Goal: Check status: Check status

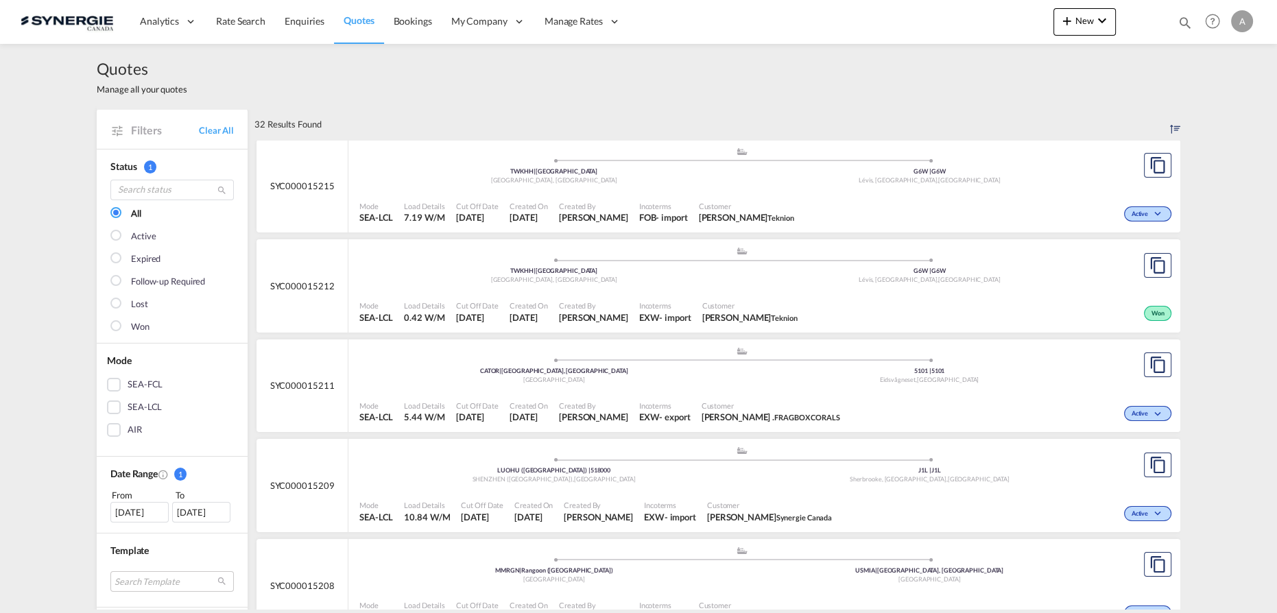
click at [1186, 18] on md-icon "icon-magnify" at bounding box center [1185, 22] width 15 height 15
click at [970, 31] on select "Bookings Quotes Enquiries" at bounding box center [966, 22] width 65 height 25
select select "Quotes"
click at [934, 10] on select "Bookings Quotes Enquiries" at bounding box center [966, 22] width 65 height 25
click at [1014, 27] on input at bounding box center [1082, 22] width 171 height 24
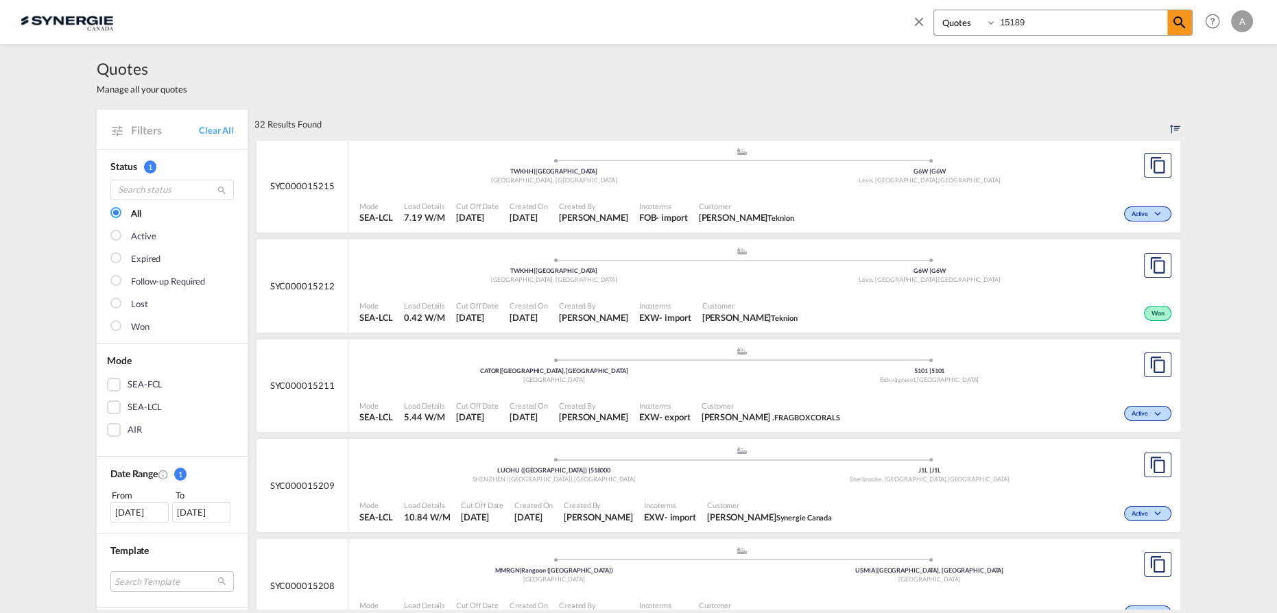
type input "15189"
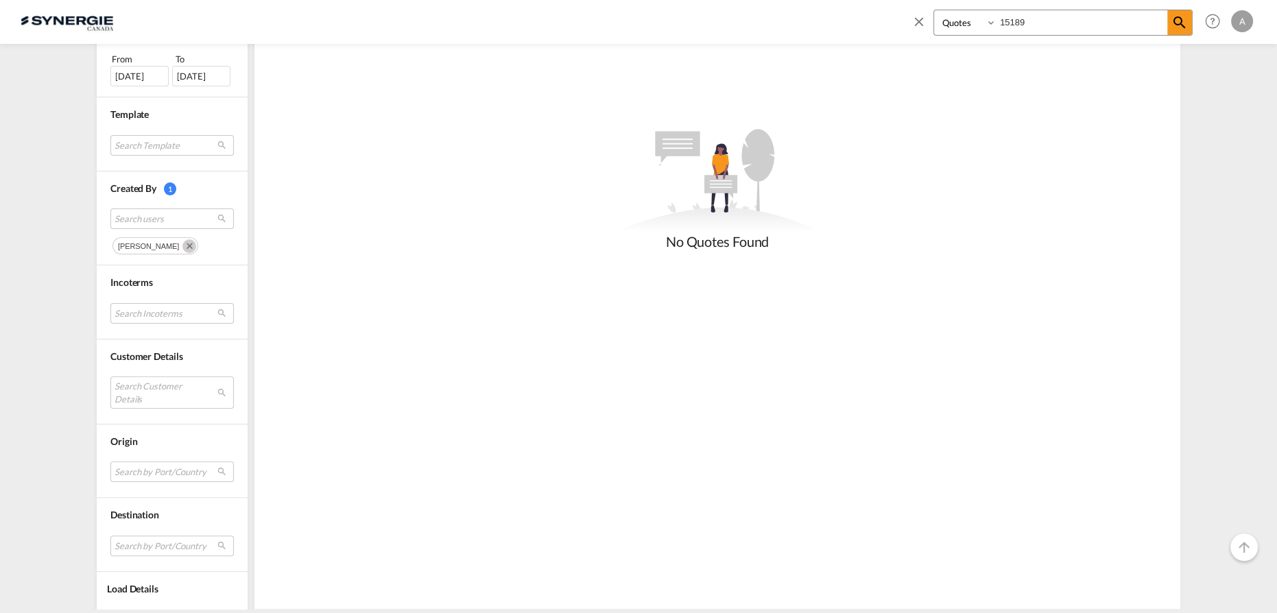
click at [182, 244] on md-icon "Remove" at bounding box center [189, 246] width 14 height 14
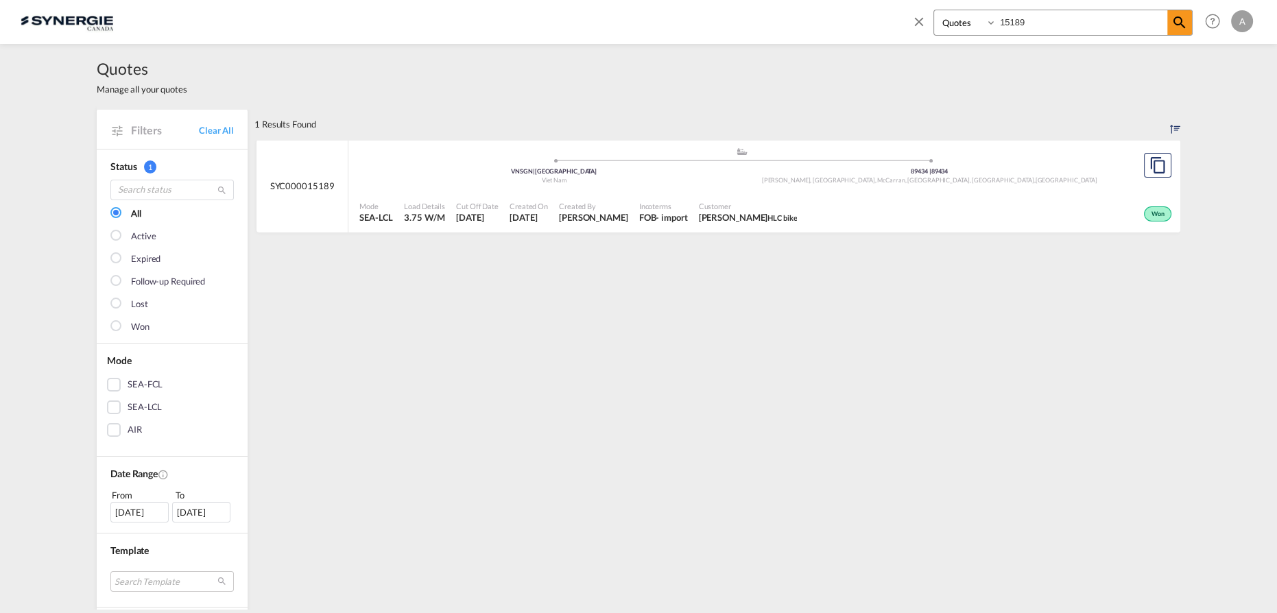
click at [633, 187] on div ".a{fill:#aaa8ad;} .a{fill:#aaa8ad;} VNSGN | Ho Chi Minh City Viet Nam 89434 | 8…" at bounding box center [741, 167] width 765 height 41
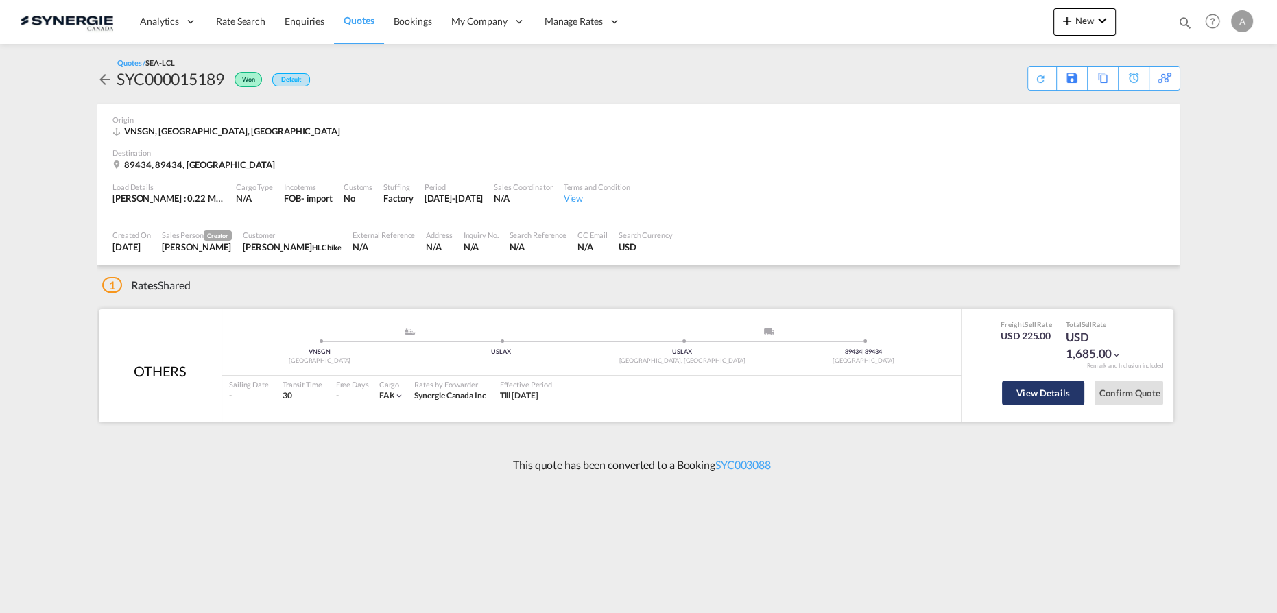
click at [1042, 394] on button "View Details" at bounding box center [1043, 393] width 82 height 25
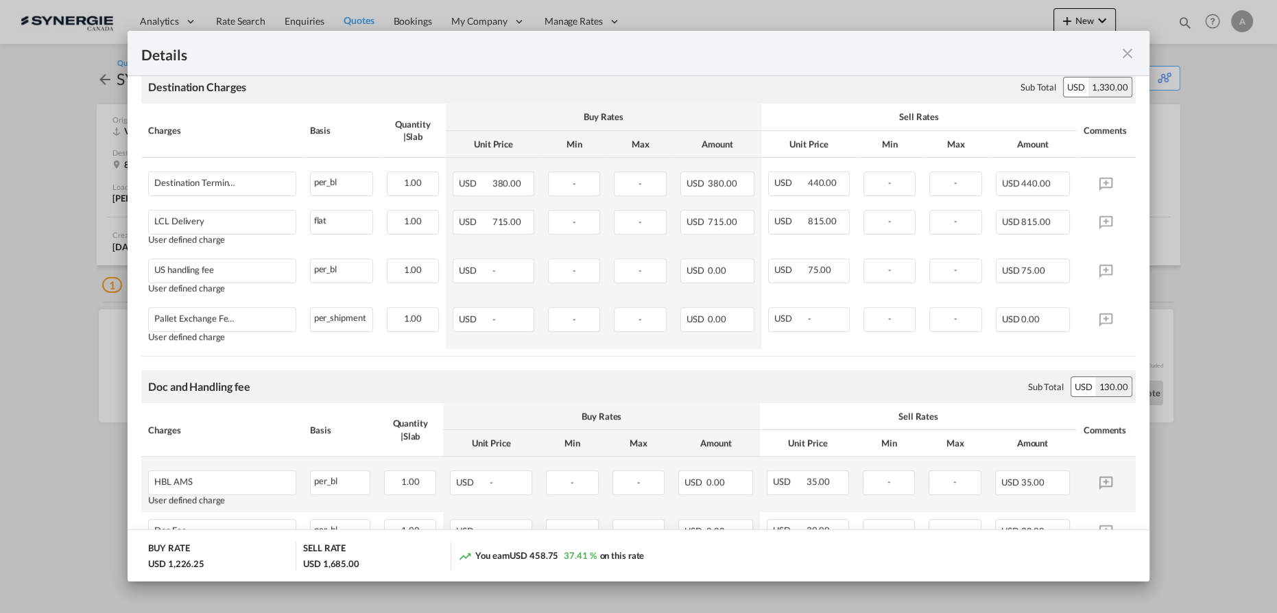
scroll to position [263, 0]
